Goal: Task Accomplishment & Management: Manage account settings

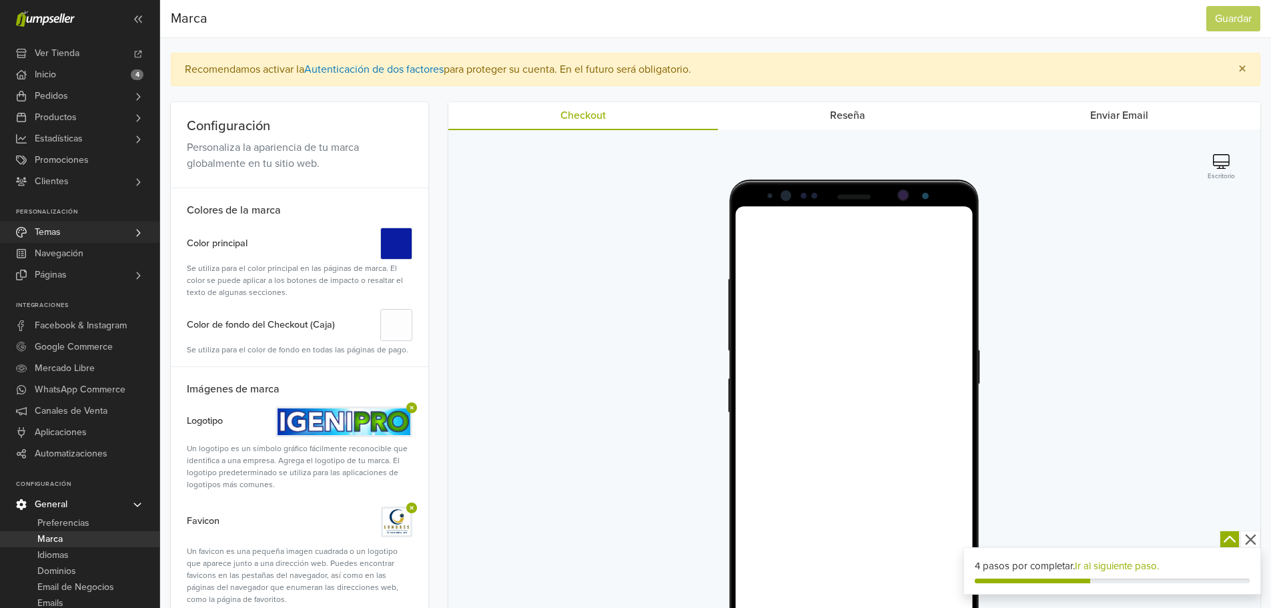
click at [138, 227] on icon at bounding box center [138, 232] width 11 height 11
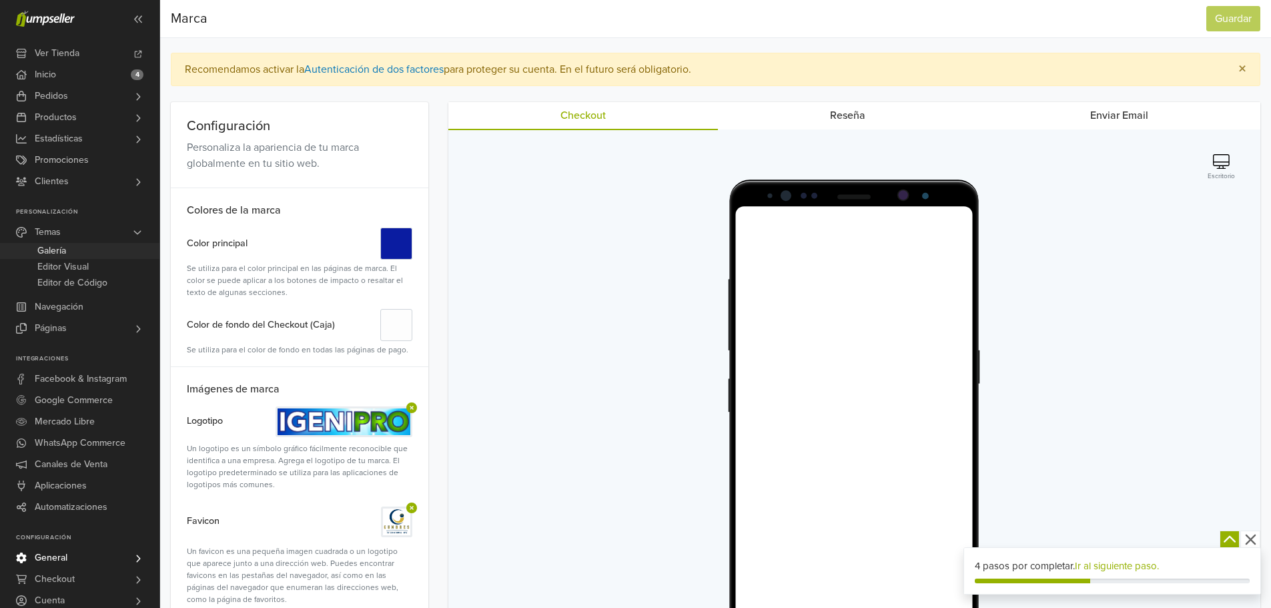
click at [56, 251] on span "Galería" at bounding box center [51, 251] width 29 height 16
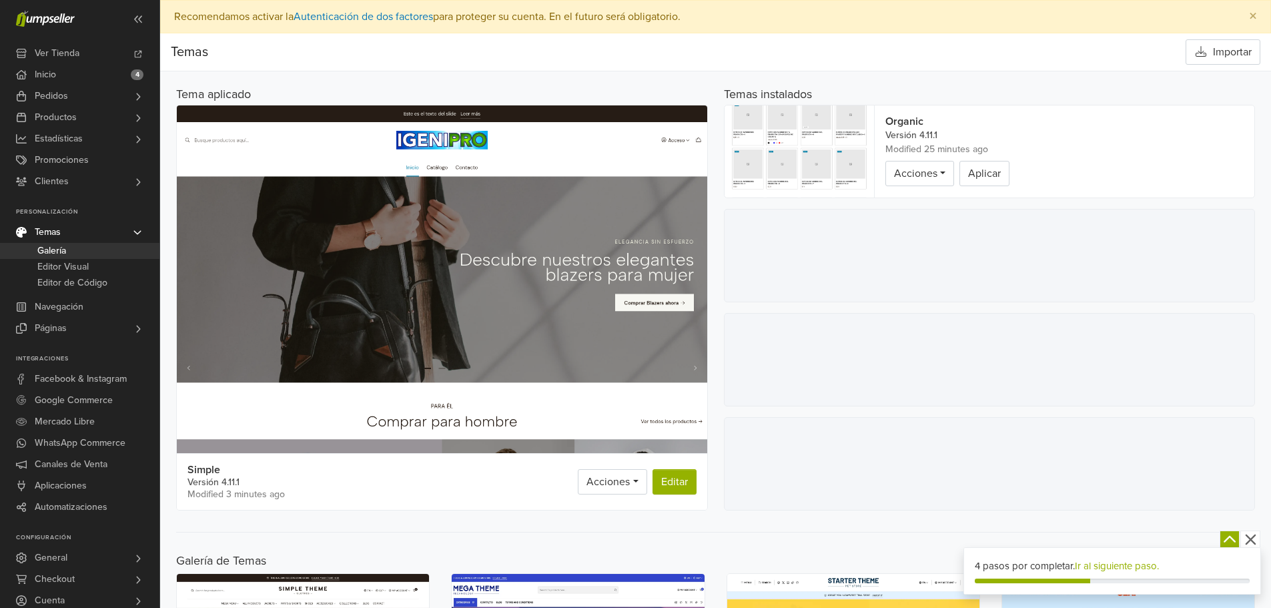
click at [800, 151] on img at bounding box center [798, 151] width 149 height 92
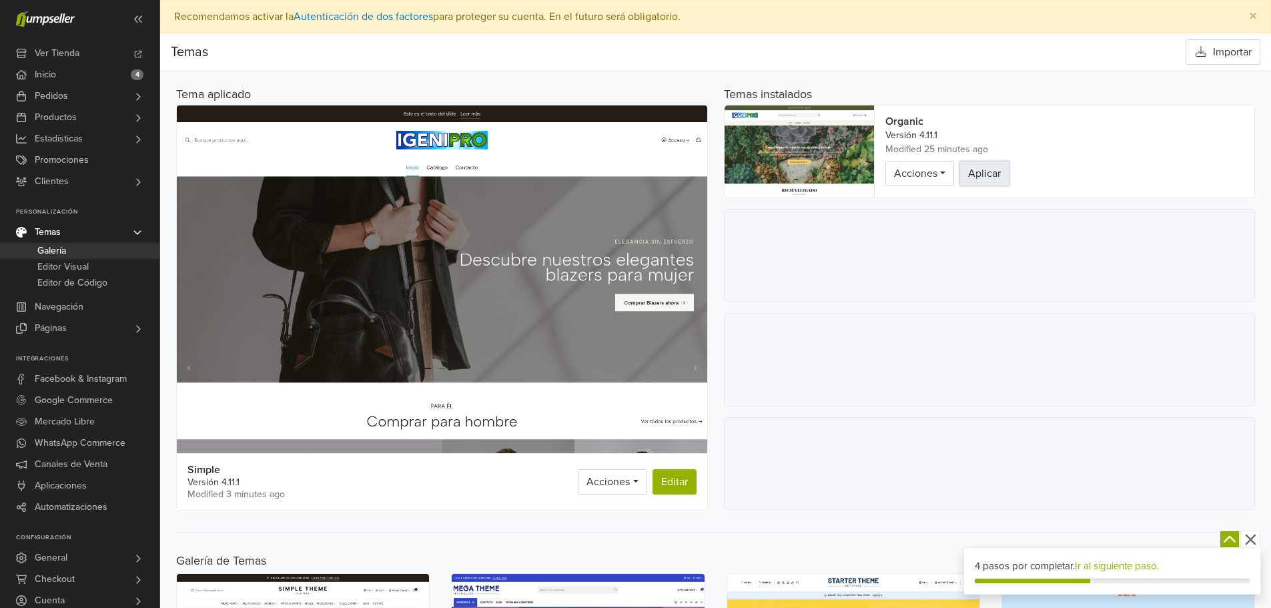
click at [984, 175] on button "Aplicar" at bounding box center [984, 173] width 50 height 25
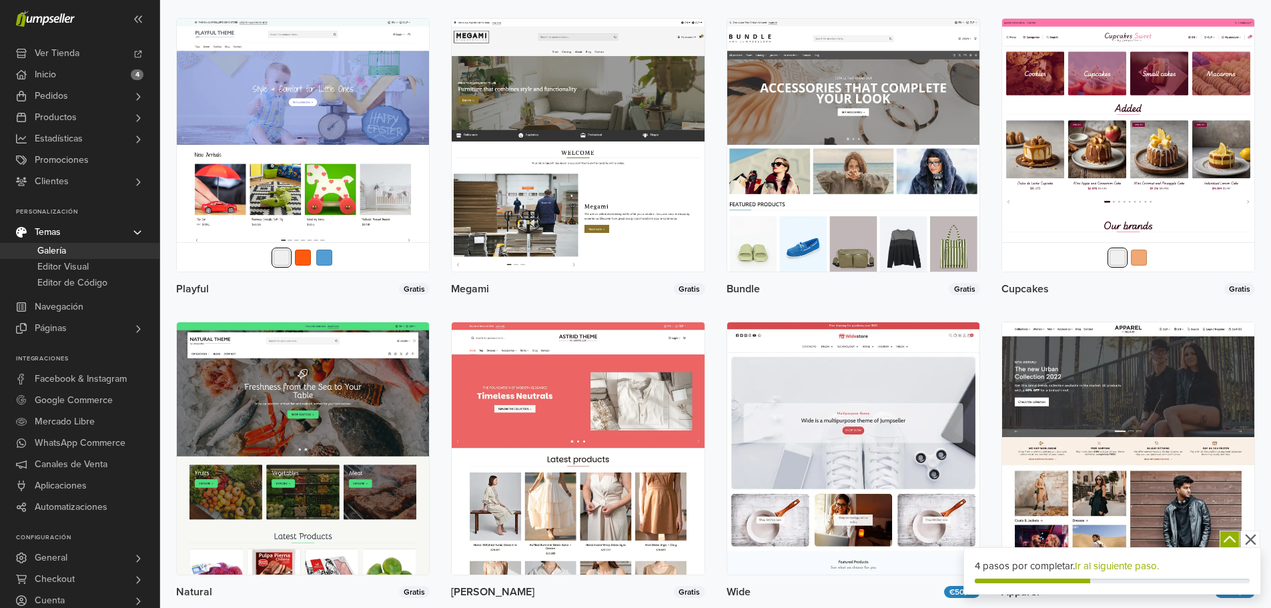
scroll to position [2303, 0]
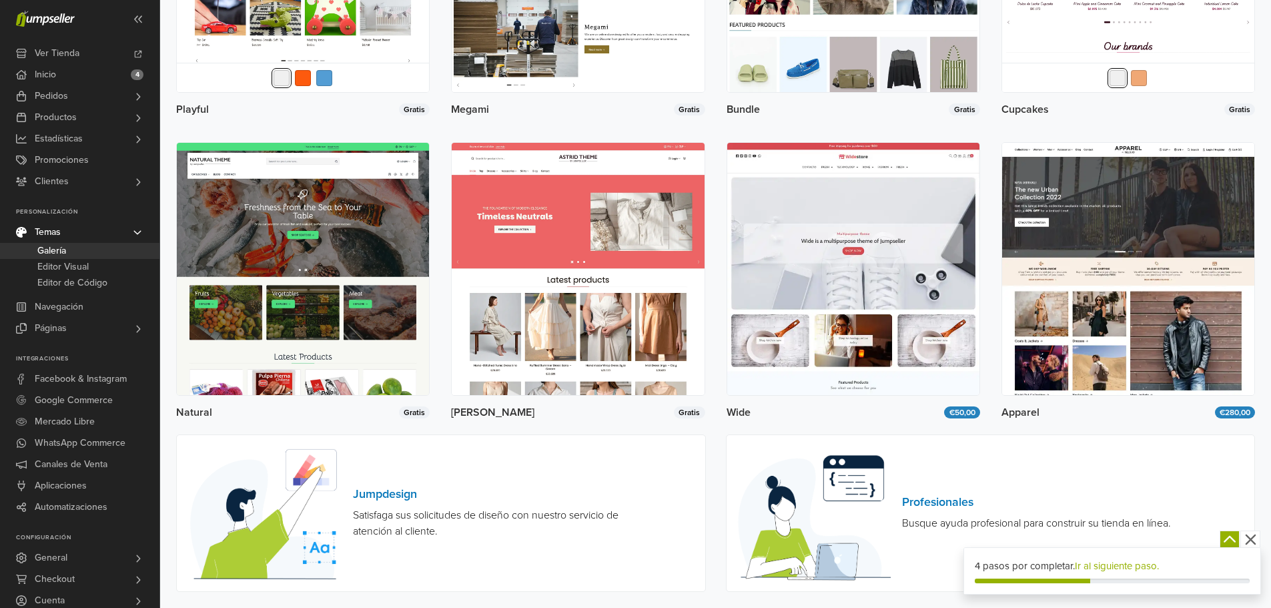
click at [1252, 542] on icon "button" at bounding box center [1250, 539] width 11 height 11
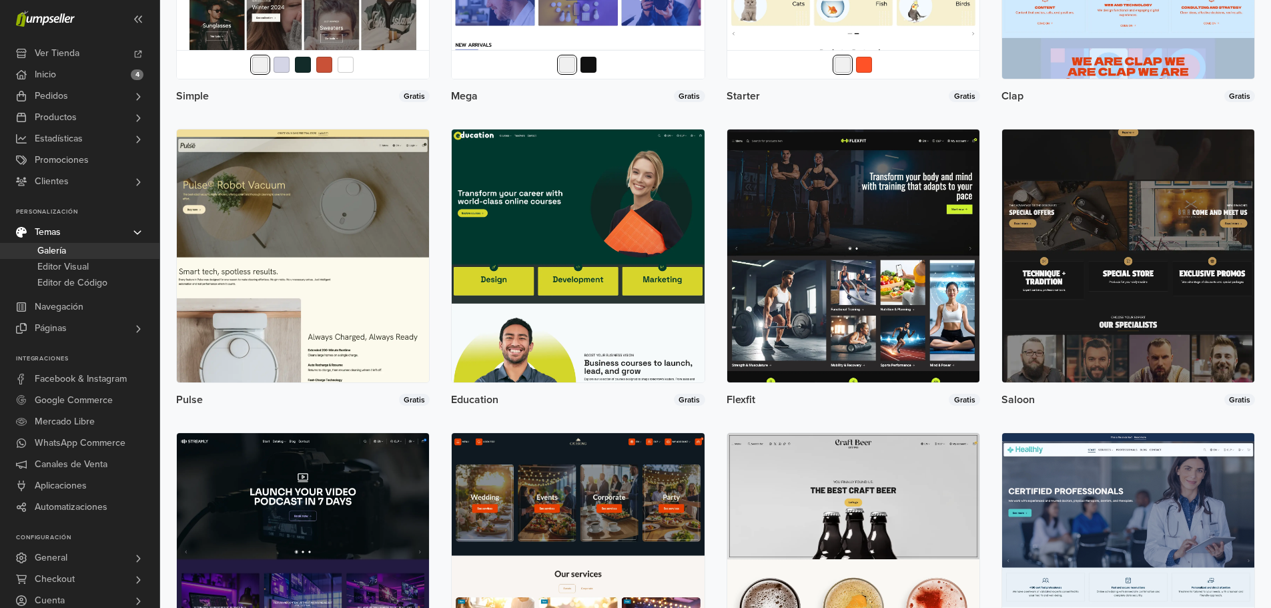
scroll to position [849, 0]
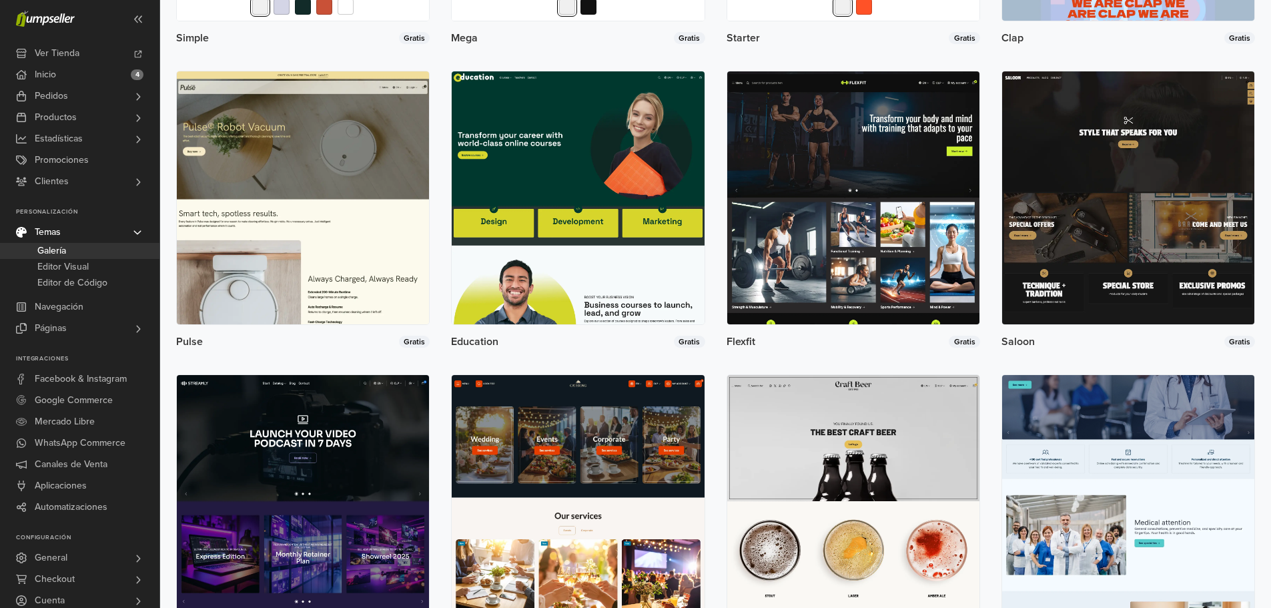
click at [1134, 469] on img at bounding box center [1128, 501] width 252 height 252
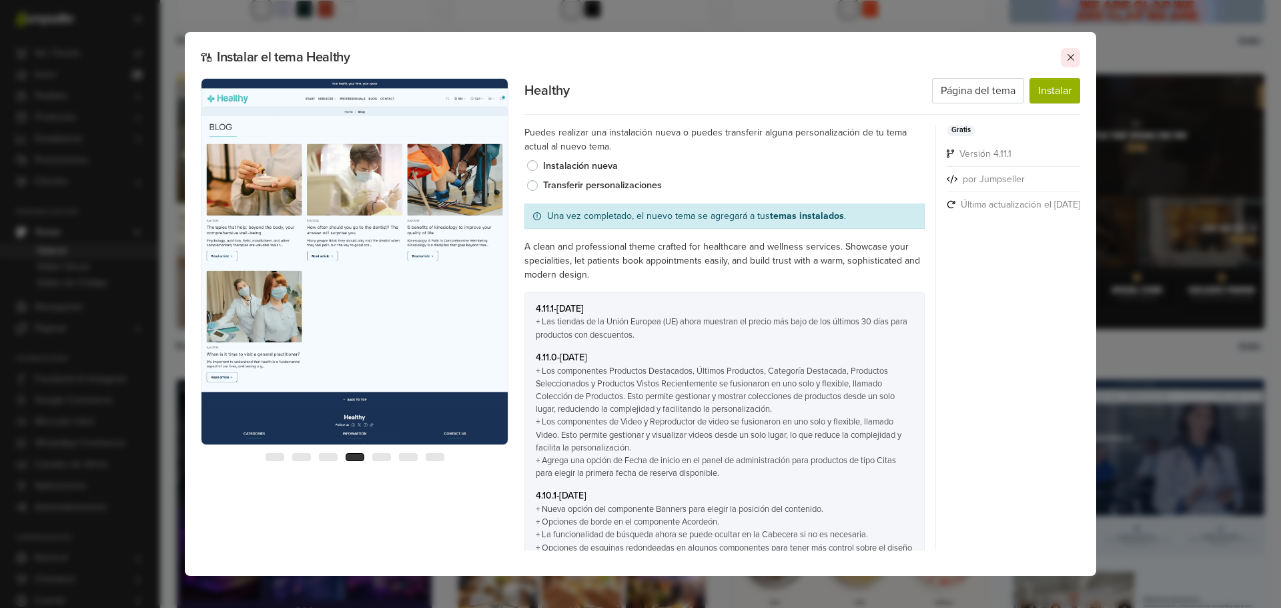
click at [1068, 57] on icon at bounding box center [1070, 57] width 11 height 11
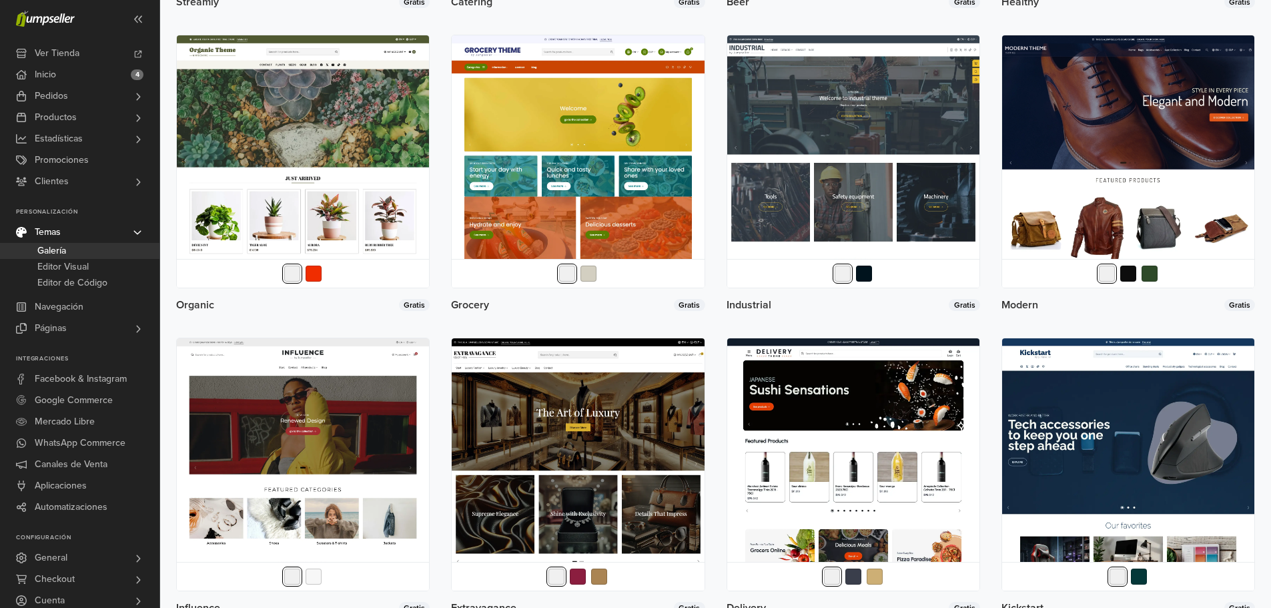
scroll to position [1481, 0]
